Goal: Information Seeking & Learning: Learn about a topic

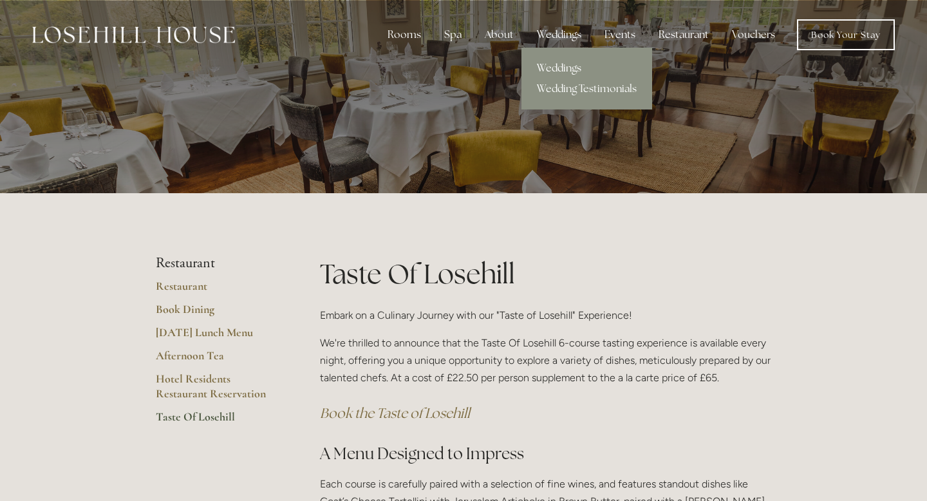
click at [569, 66] on link "Weddings" at bounding box center [586, 68] width 131 height 21
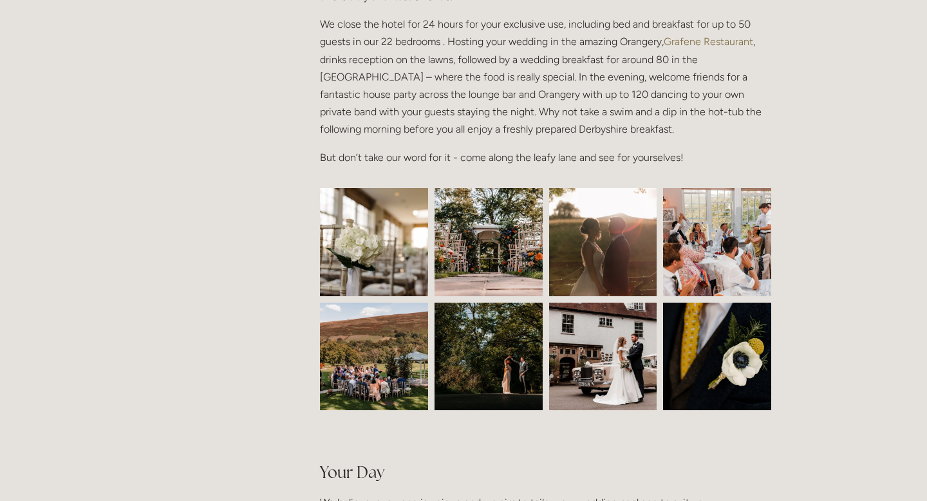
scroll to position [570, 0]
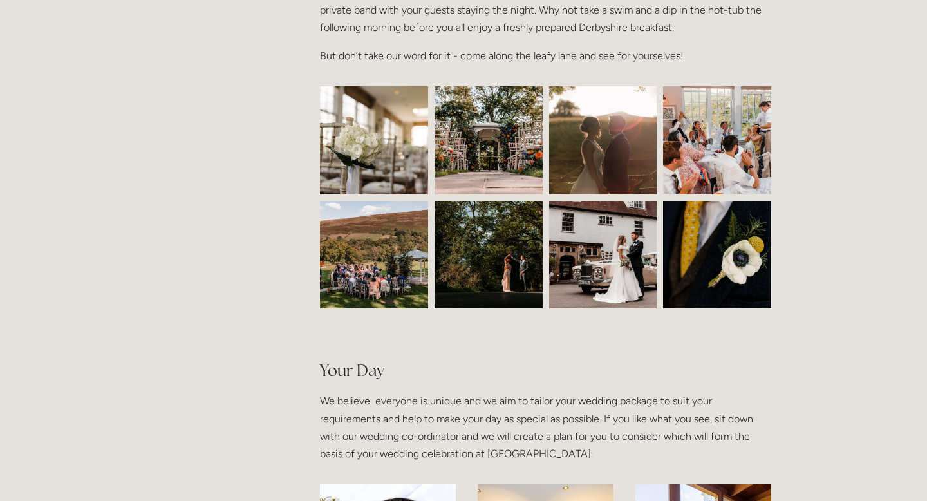
click at [400, 141] on img at bounding box center [374, 140] width 162 height 108
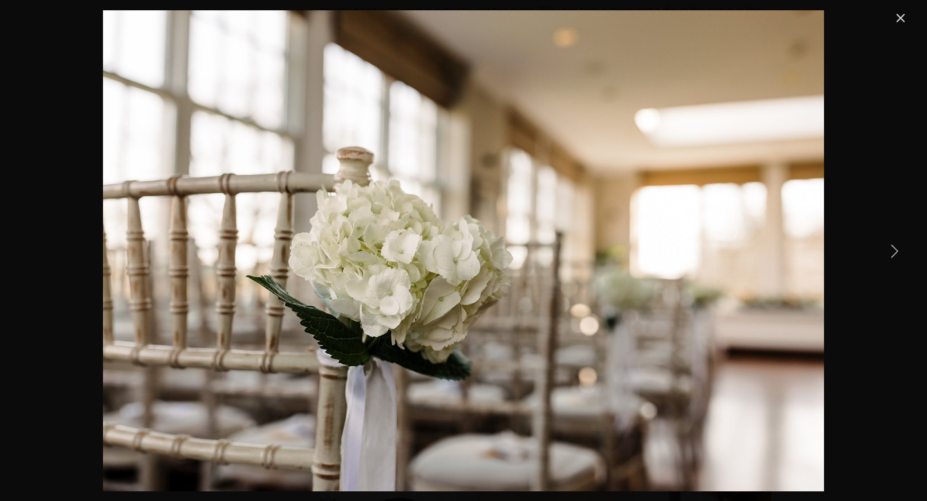
click at [892, 251] on link "Next Item" at bounding box center [894, 250] width 28 height 28
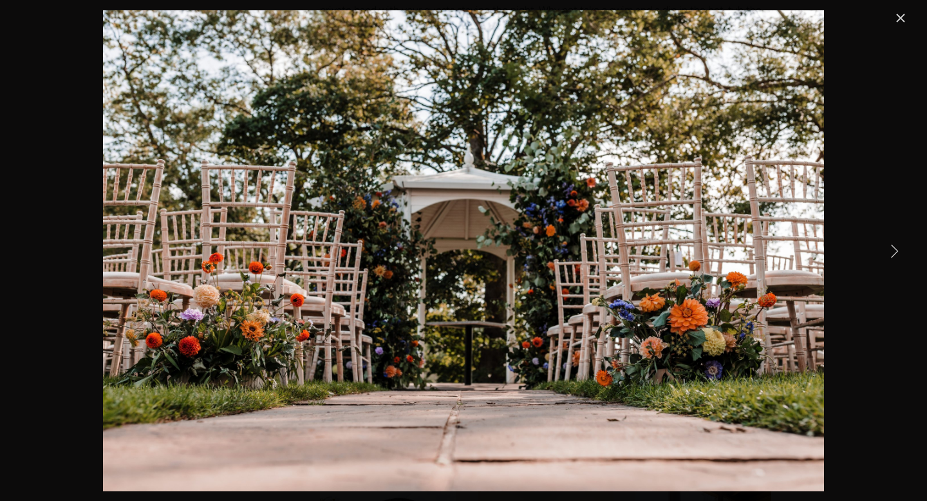
click at [893, 251] on link "Next Item" at bounding box center [894, 250] width 28 height 28
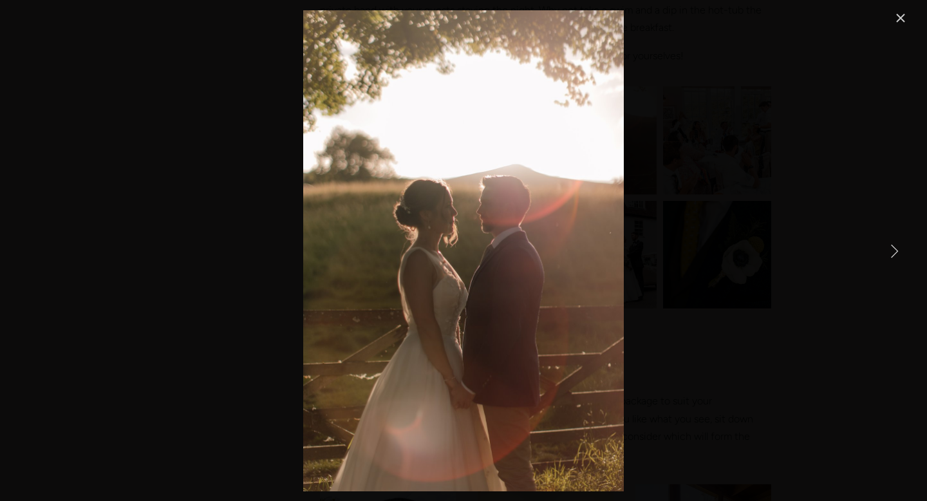
click at [893, 252] on link "Next Item" at bounding box center [894, 250] width 28 height 28
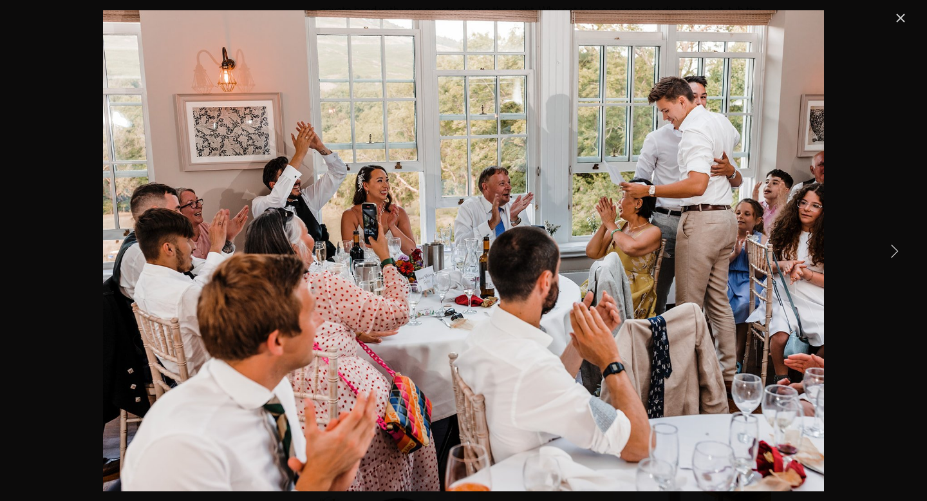
click at [893, 252] on link "Next Item" at bounding box center [894, 250] width 28 height 28
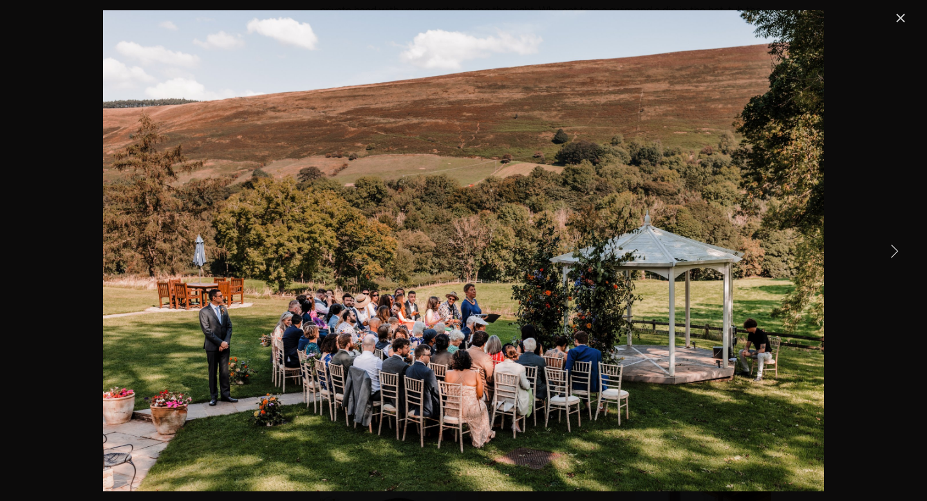
click at [893, 252] on link "Next Item" at bounding box center [894, 250] width 28 height 28
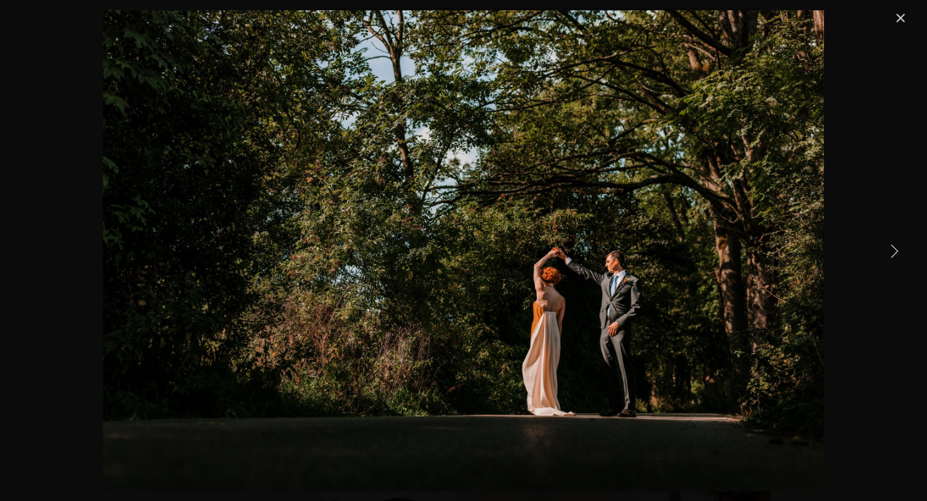
click at [893, 252] on link "Next Item" at bounding box center [894, 250] width 28 height 28
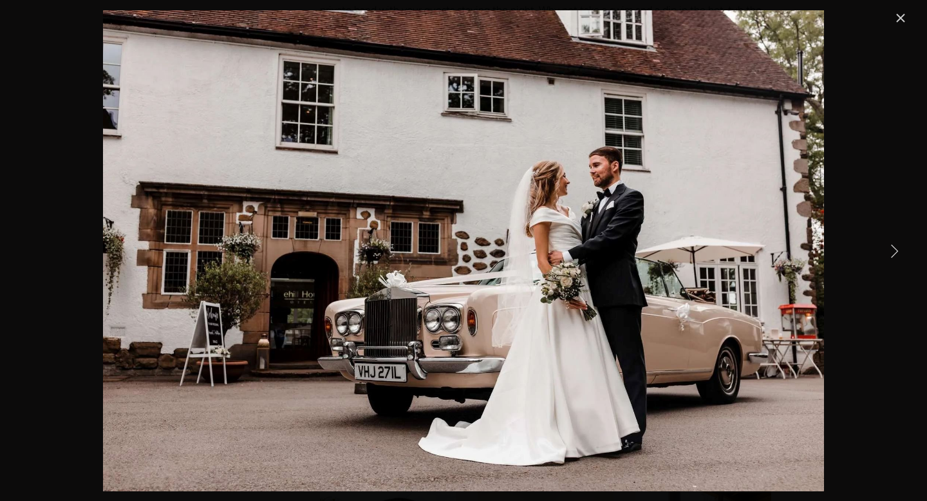
click at [893, 252] on link "Next Item" at bounding box center [894, 250] width 28 height 28
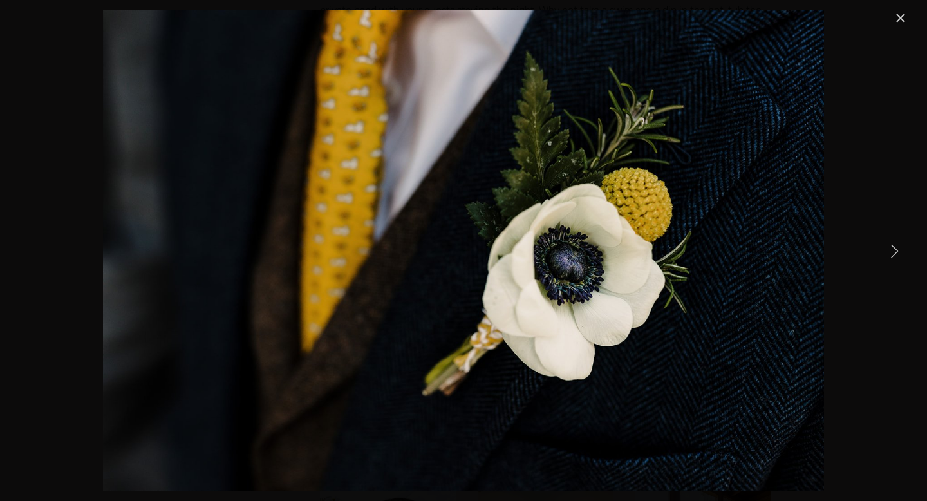
click at [893, 252] on link "Next Item" at bounding box center [894, 250] width 28 height 28
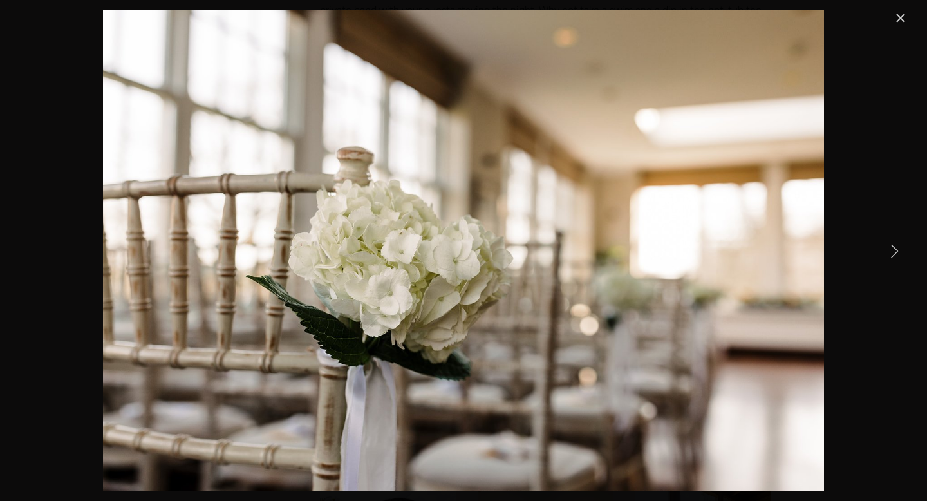
click at [898, 247] on link "Next Item" at bounding box center [894, 250] width 28 height 28
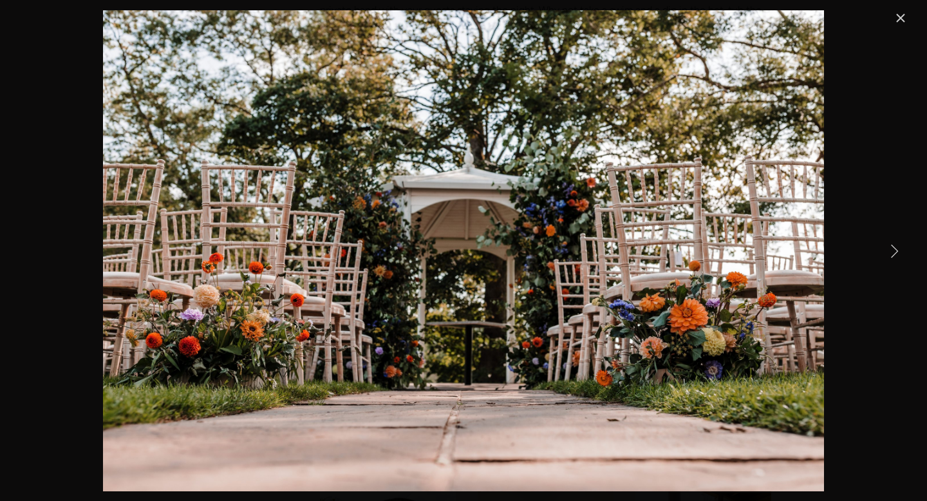
click at [898, 247] on link "Next Item" at bounding box center [894, 250] width 28 height 28
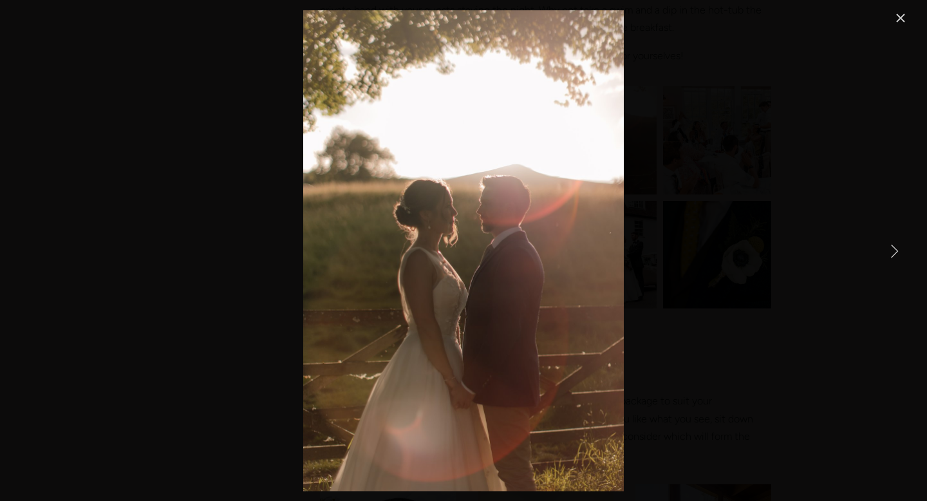
click at [898, 247] on link "Next Item" at bounding box center [894, 250] width 28 height 28
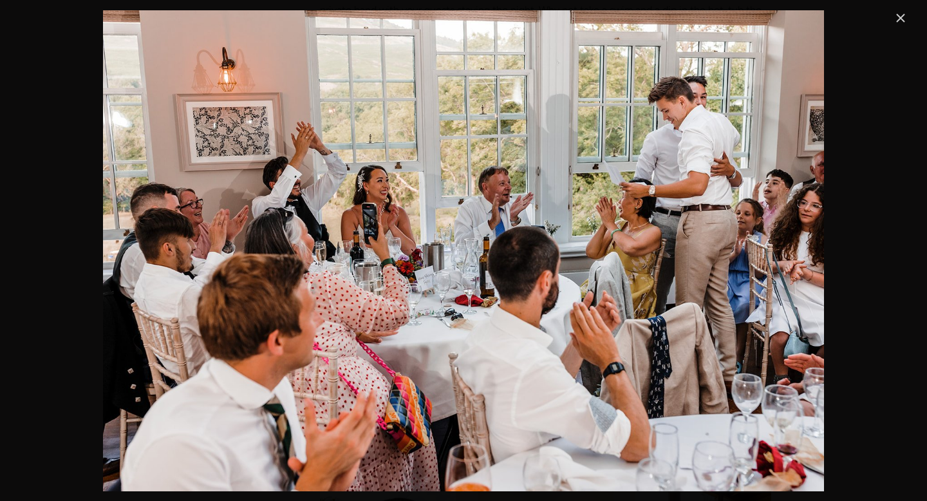
click at [902, 17] on link "Close" at bounding box center [900, 17] width 15 height 15
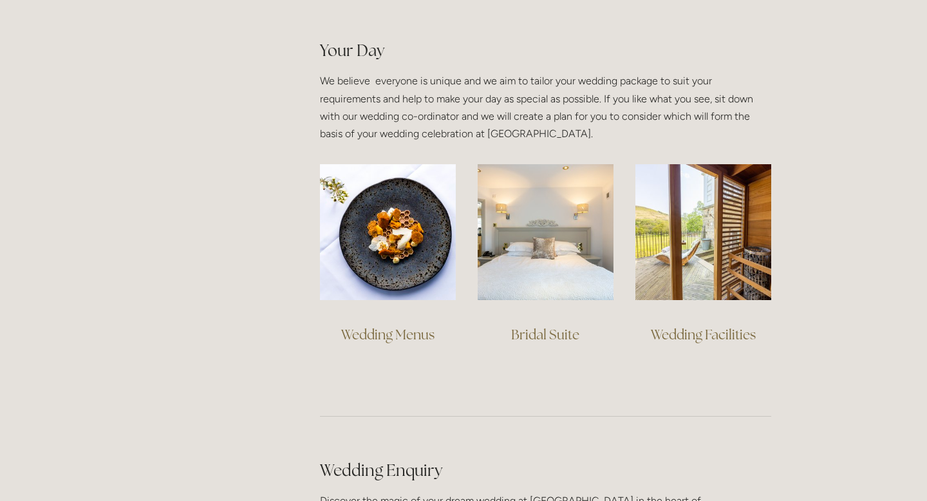
scroll to position [865, 0]
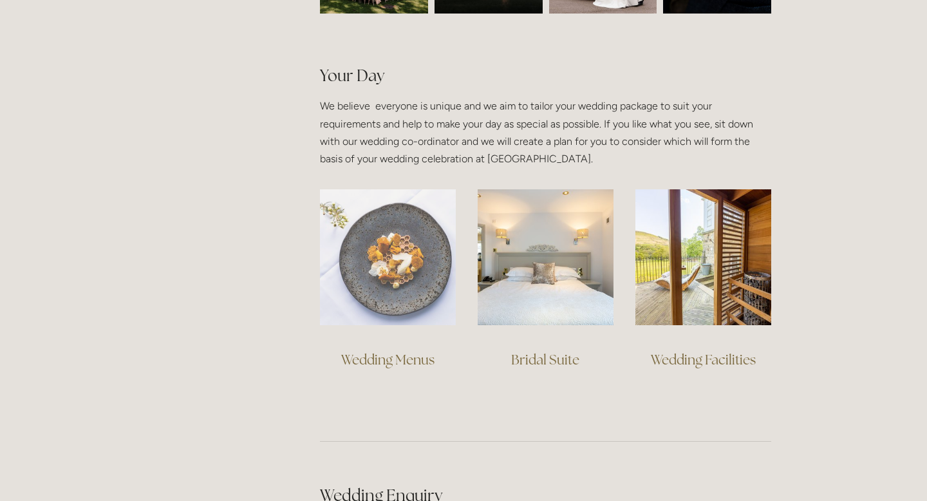
click at [391, 265] on img at bounding box center [388, 257] width 136 height 136
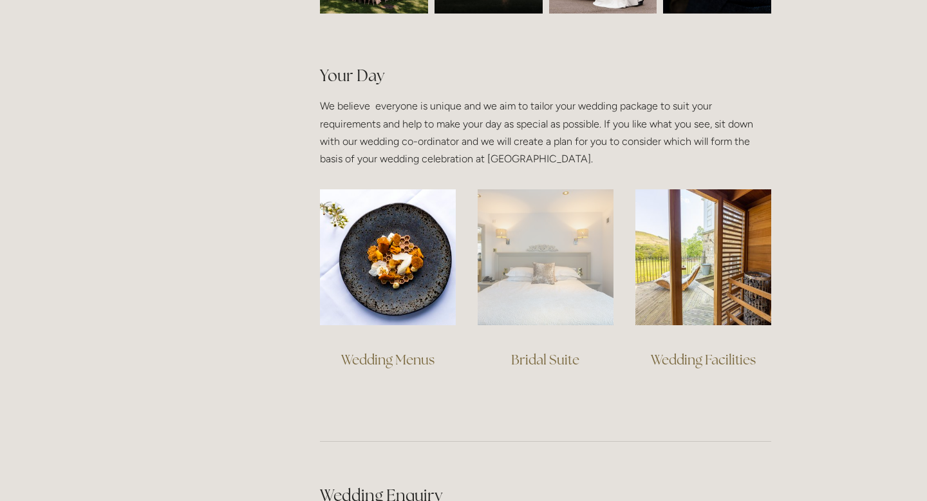
click at [526, 237] on img at bounding box center [545, 257] width 136 height 136
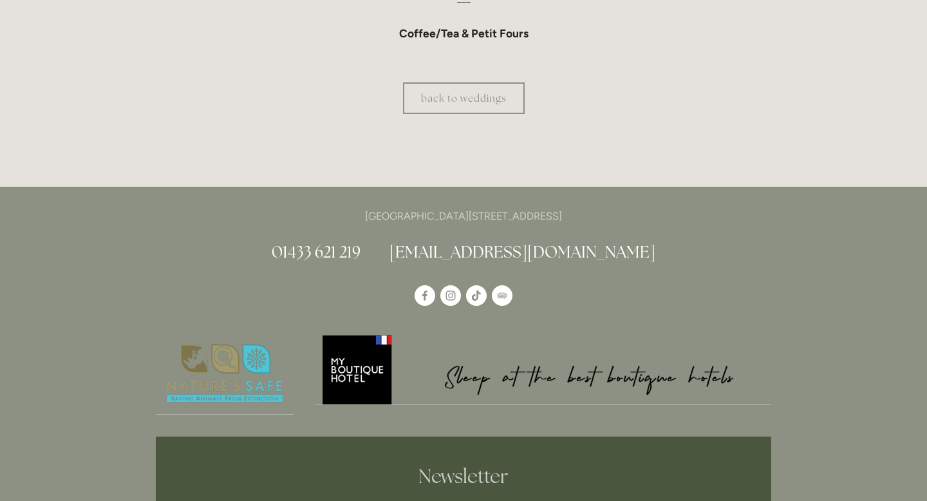
scroll to position [1676, 0]
